Goal: Navigation & Orientation: Understand site structure

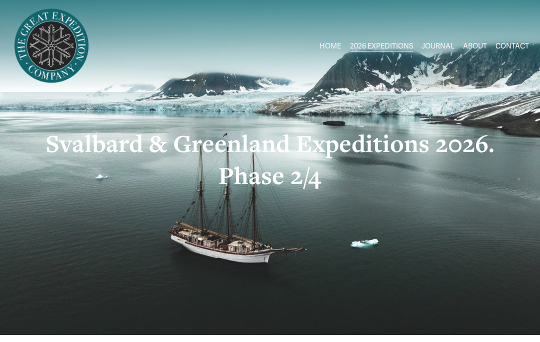
click at [445, 48] on link "JOURNAL" at bounding box center [437, 45] width 33 height 14
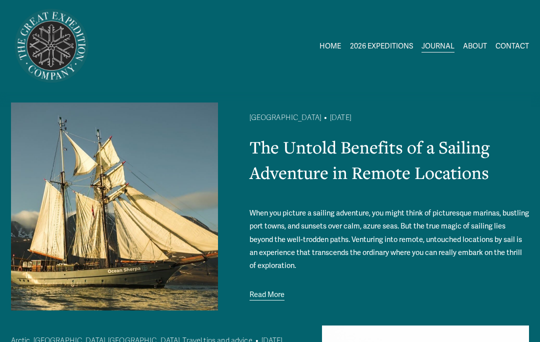
click at [472, 43] on link "ABOUT" at bounding box center [475, 45] width 24 height 14
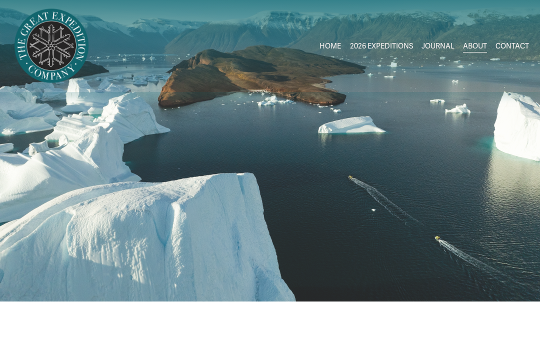
click at [512, 49] on link "CONTACT" at bounding box center [511, 45] width 33 height 14
